Goal: Information Seeking & Learning: Learn about a topic

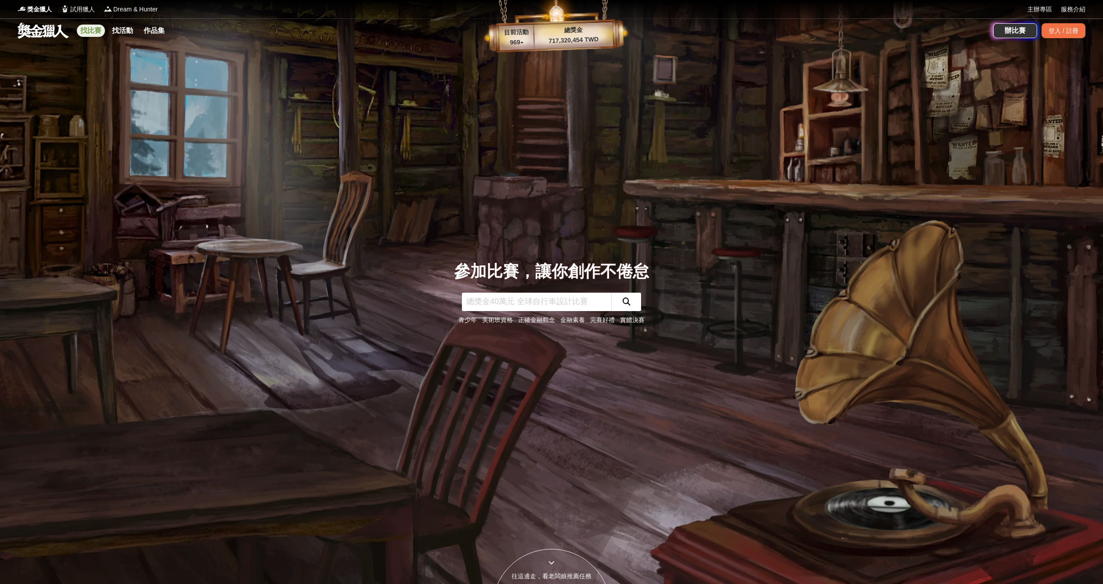
click at [90, 31] on link "找比賽" at bounding box center [91, 31] width 28 height 12
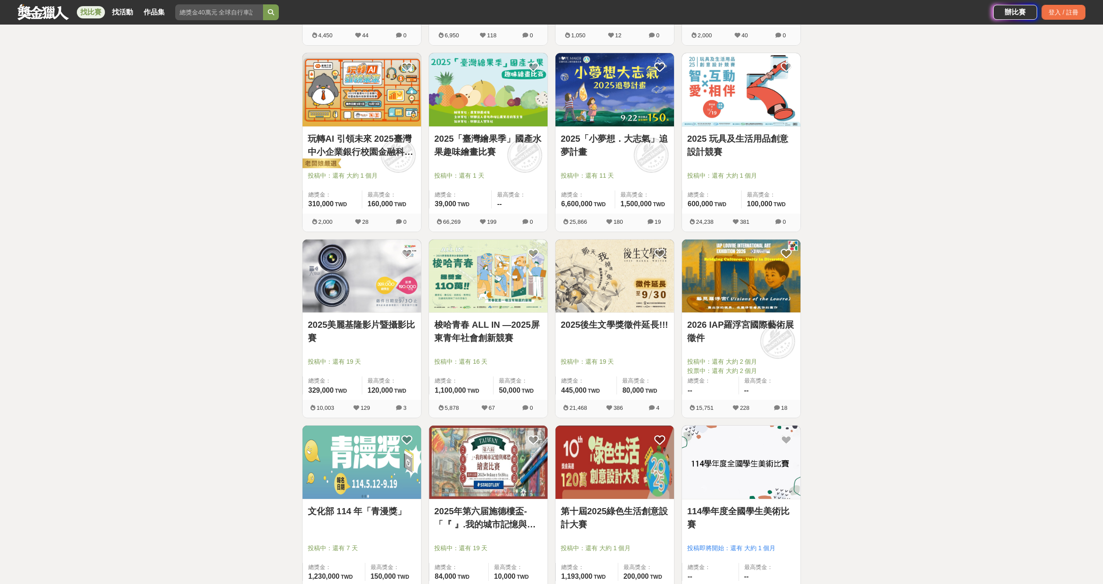
scroll to position [751, 0]
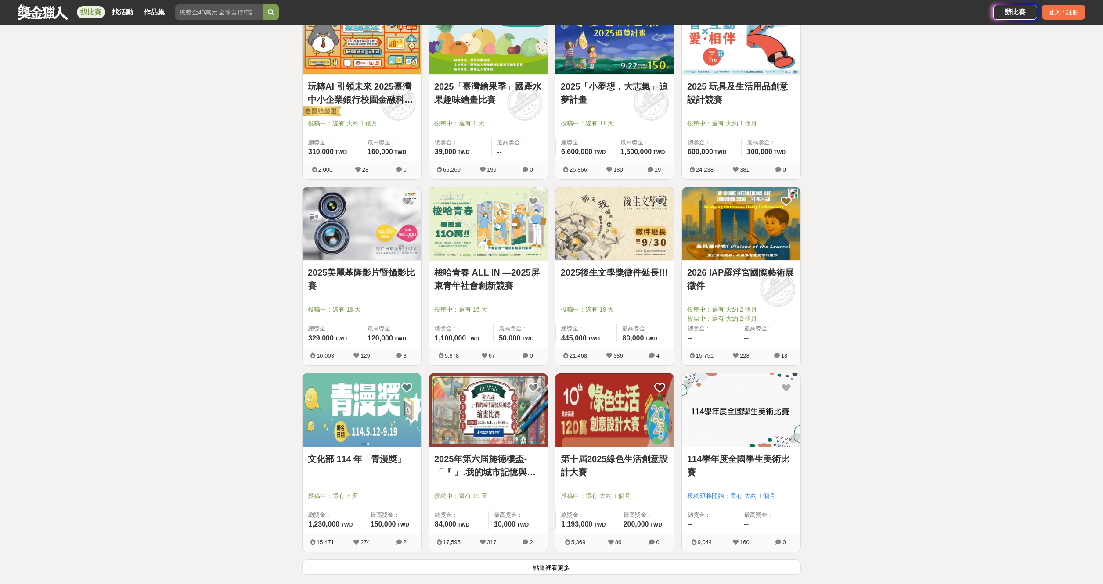
click at [639, 461] on link "第十屆2025綠色生活創意設計大賽" at bounding box center [615, 466] width 108 height 26
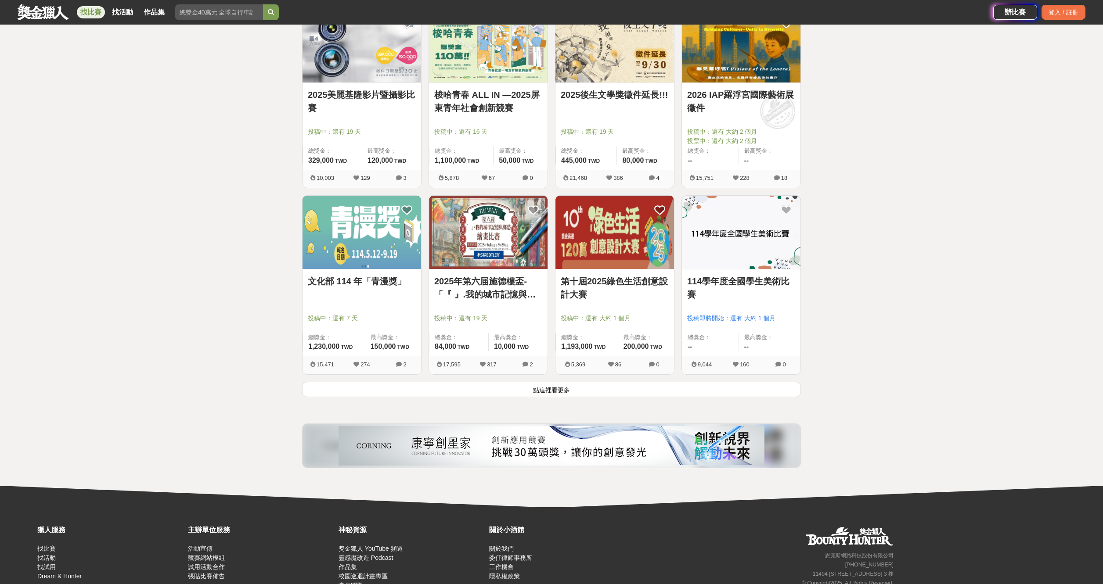
scroll to position [925, 0]
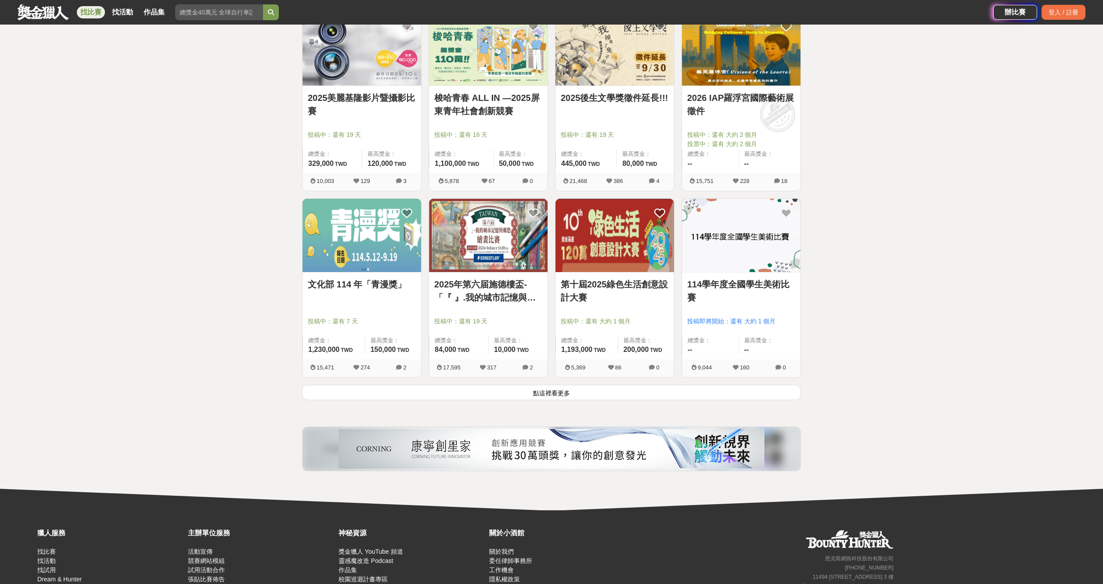
click at [616, 395] on button "點這裡看更多" at bounding box center [551, 392] width 499 height 15
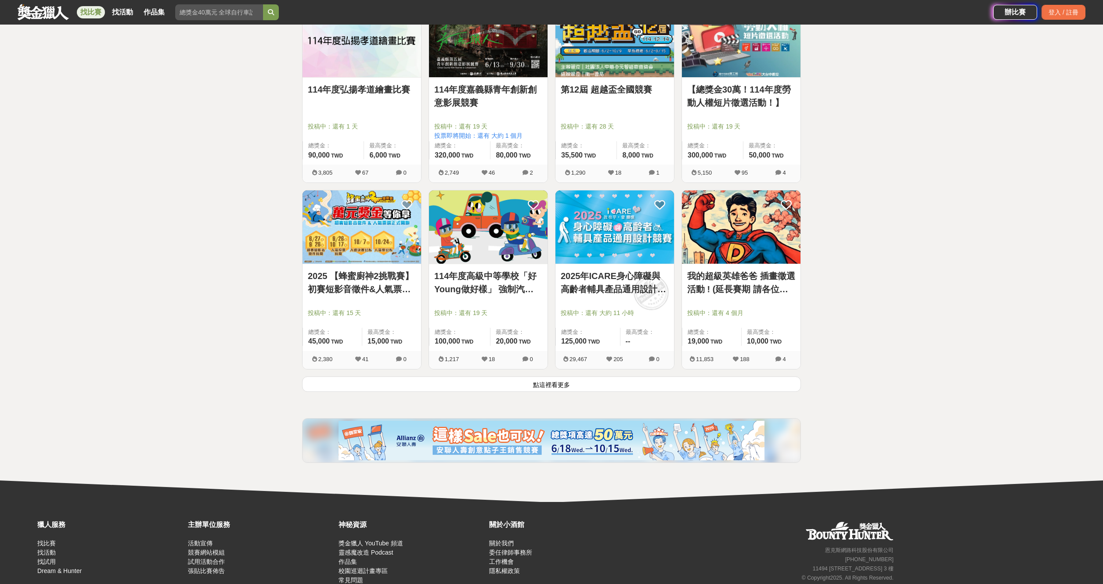
scroll to position [2055, 0]
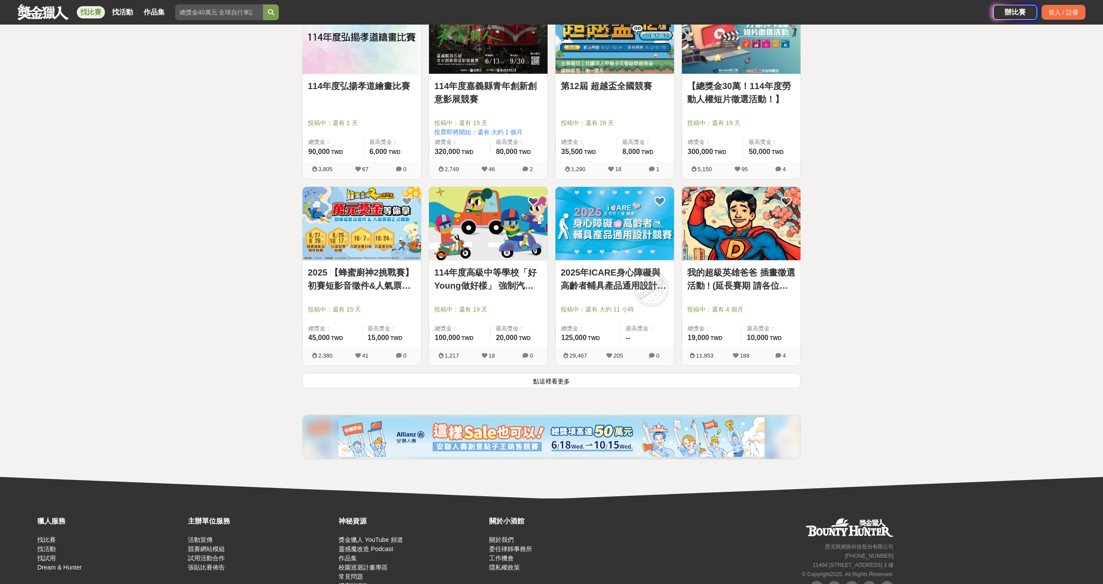
click at [636, 291] on link "2025年ICARE身心障礙與高齡者輔具產品通用設計競賽" at bounding box center [615, 279] width 108 height 26
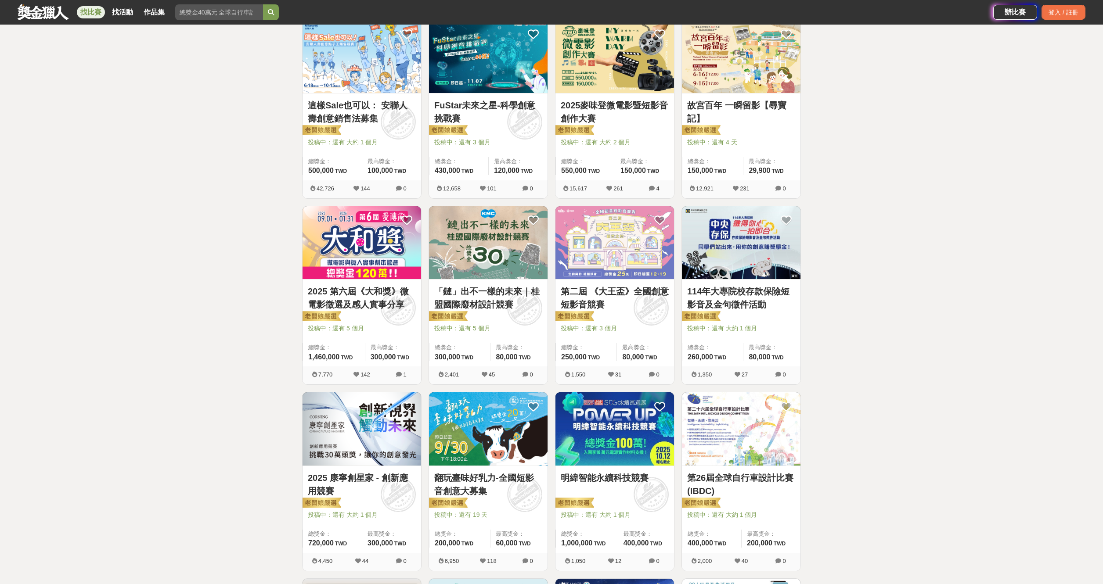
scroll to position [0, 0]
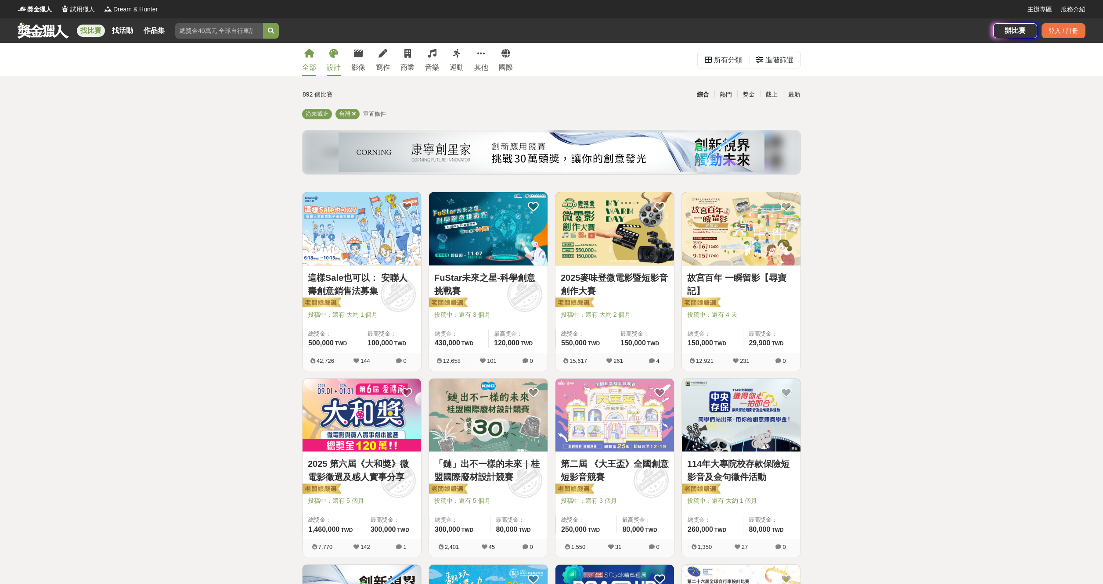
click at [330, 65] on div "設計" at bounding box center [334, 67] width 14 height 11
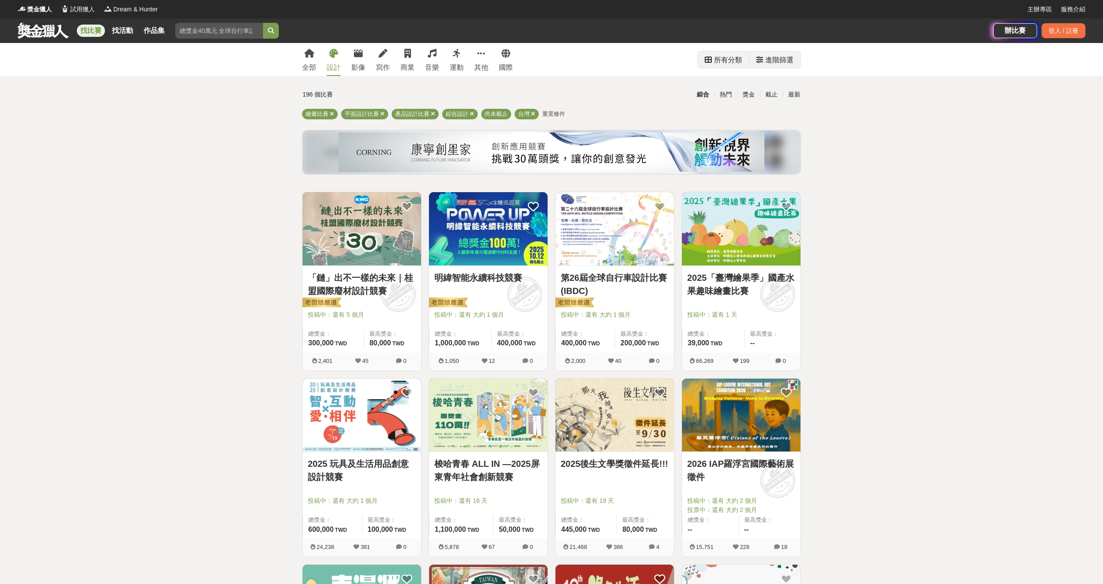
click at [737, 60] on div "所有分類" at bounding box center [728, 60] width 28 height 18
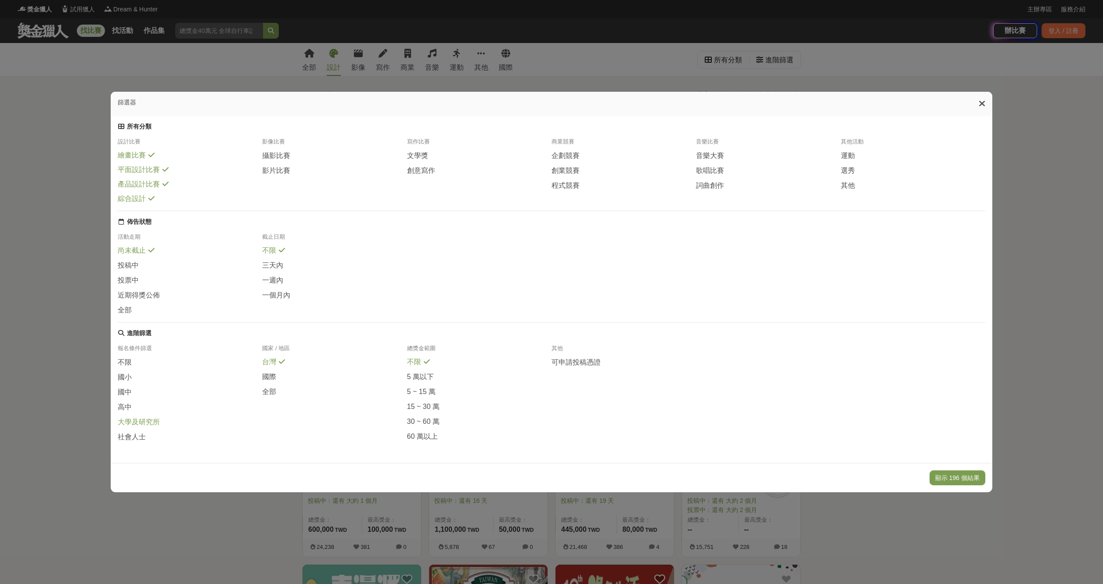
click at [142, 425] on span "大學及研究所" at bounding box center [139, 422] width 42 height 9
click at [142, 449] on div "報名條件篩選 不限 國小 國中 高中 大學及研究所 社會人士 國家 / 地區 台灣 國際 全部 總獎金範圍 不限 5 萬以下 5 ~ 15 萬 15 ~ 30…" at bounding box center [551, 397] width 867 height 104
click at [142, 442] on span "社會人士" at bounding box center [132, 437] width 28 height 9
click at [961, 484] on button "顯示 15 個結果" at bounding box center [958, 478] width 52 height 15
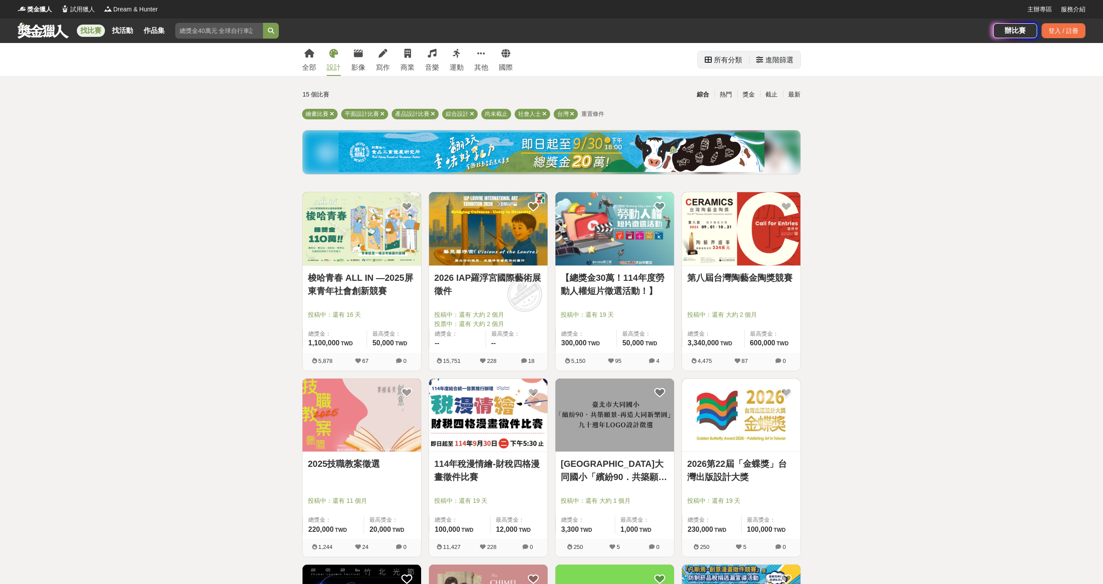
click at [784, 57] on div "進階篩選" at bounding box center [779, 60] width 28 height 18
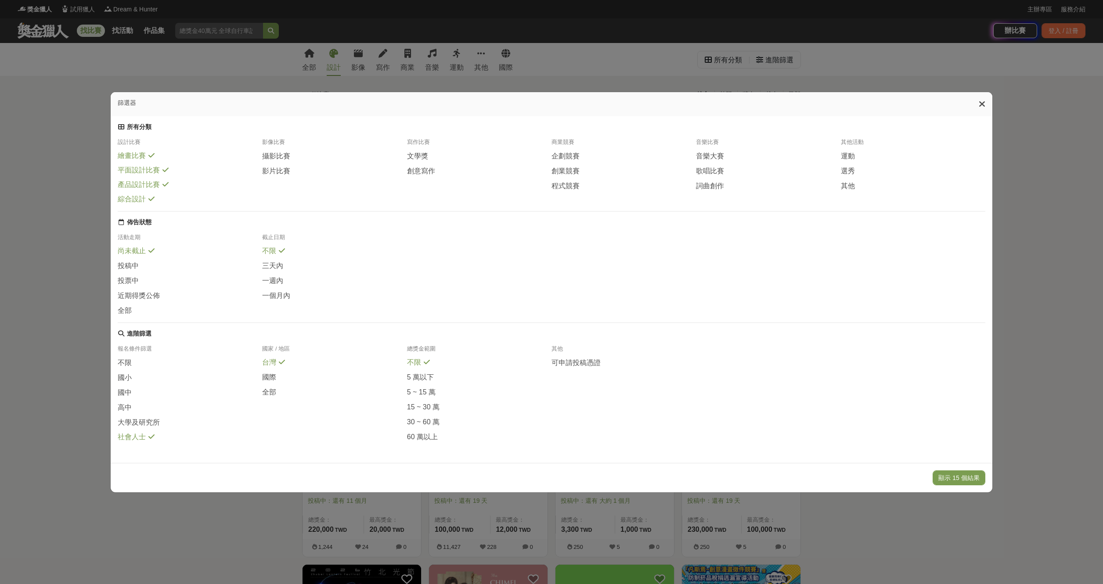
click at [140, 154] on span "繪畫比賽" at bounding box center [132, 155] width 28 height 9
click at [956, 478] on button "顯示 10 個結果" at bounding box center [958, 478] width 52 height 15
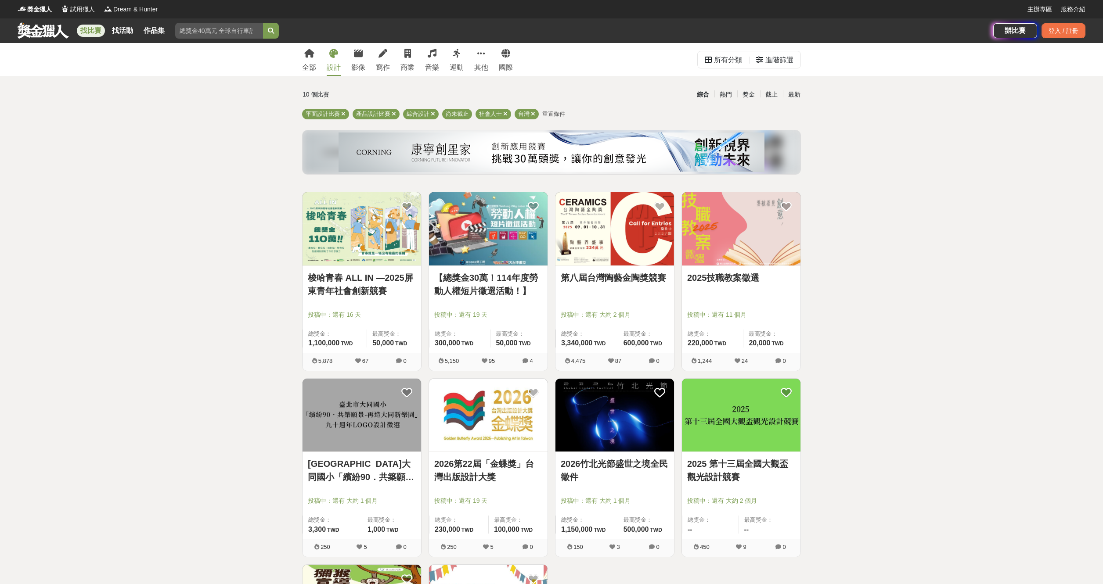
click at [333, 56] on icon at bounding box center [333, 53] width 9 height 9
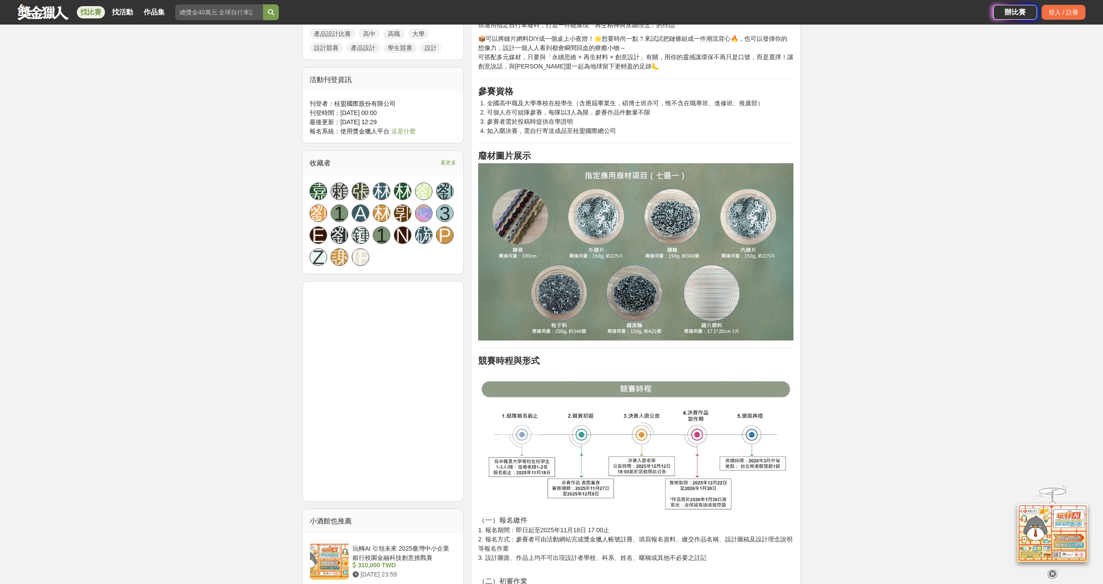
scroll to position [453, 0]
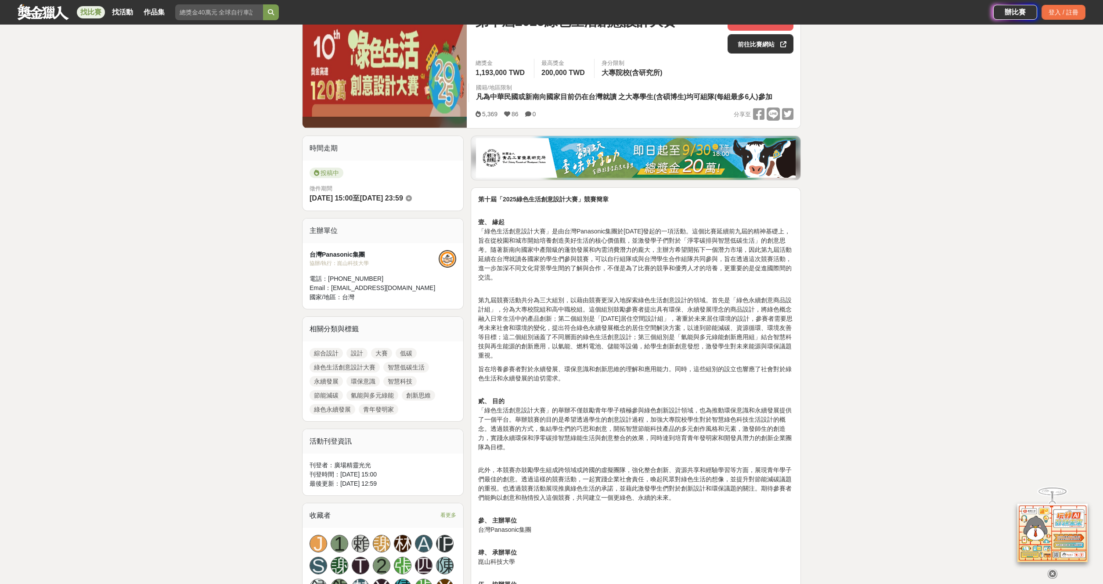
scroll to position [204, 0]
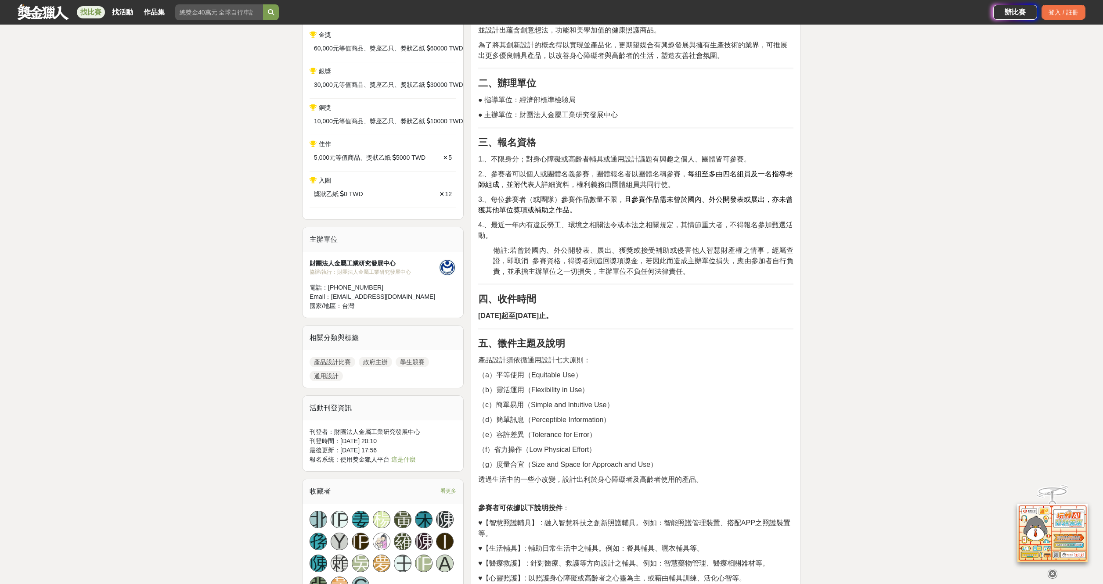
scroll to position [398, 0]
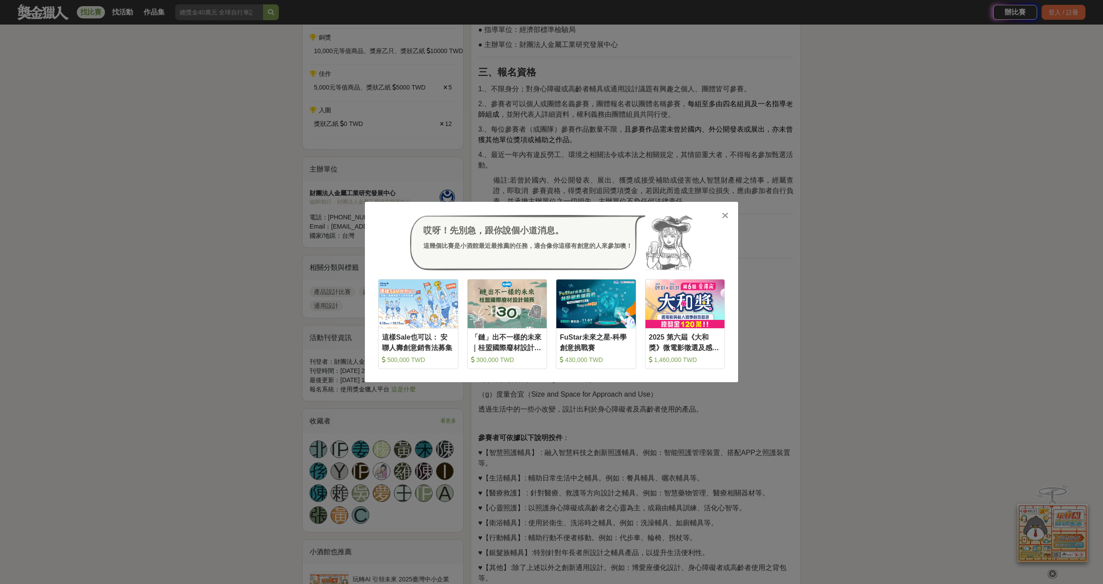
click at [726, 216] on icon at bounding box center [725, 215] width 7 height 9
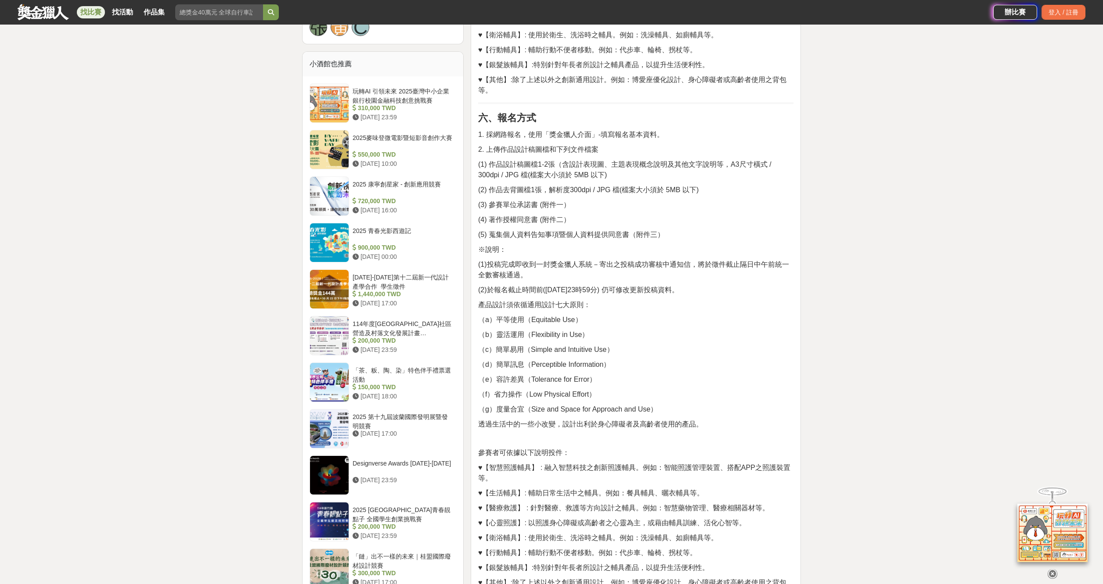
scroll to position [889, 0]
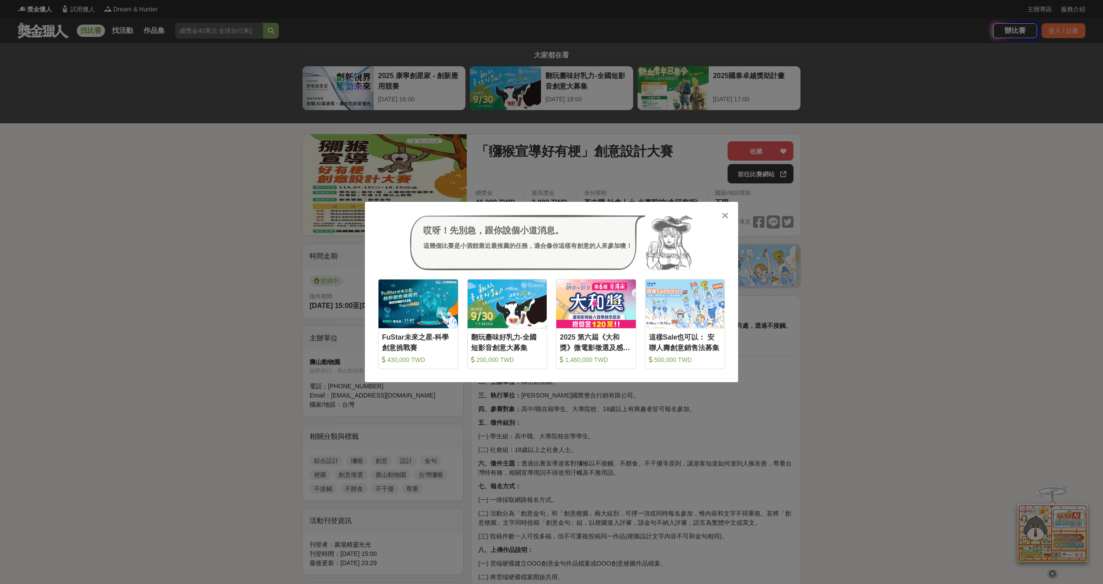
click at [724, 217] on icon at bounding box center [725, 215] width 7 height 9
